Goal: Check status: Check status

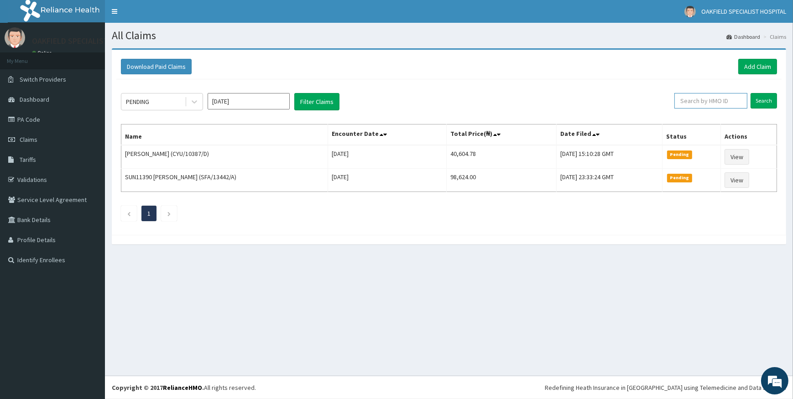
click at [719, 100] on input "text" at bounding box center [710, 101] width 73 height 16
paste input "WKP/10134/A"
type input "WKP/10134/A"
click at [768, 98] on input "Search" at bounding box center [763, 101] width 26 height 16
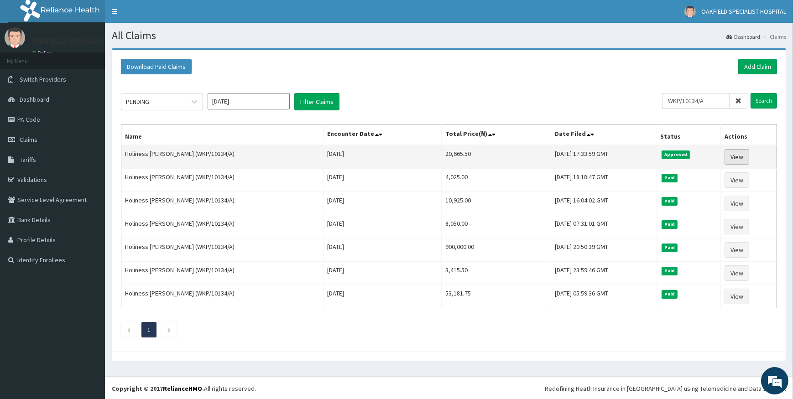
click at [739, 155] on link "View" at bounding box center [736, 157] width 25 height 16
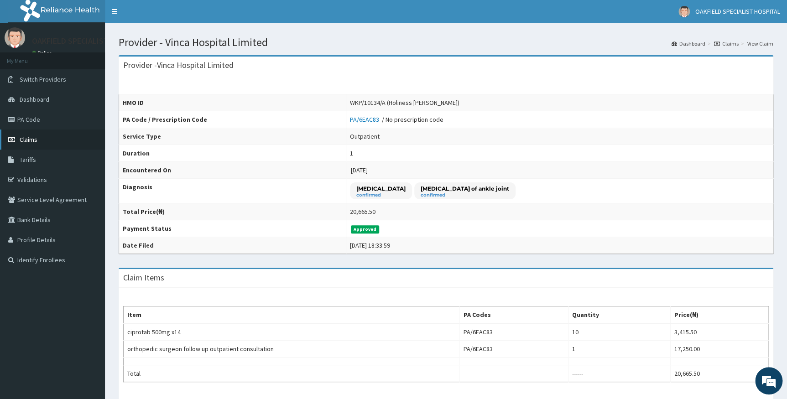
click at [33, 139] on span "Claims" at bounding box center [29, 139] width 18 height 8
